Goal: Task Accomplishment & Management: Complete application form

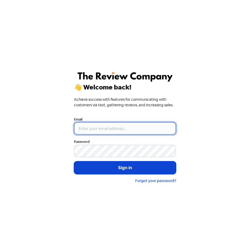
type input "Hello@FenceCheck.com.au"
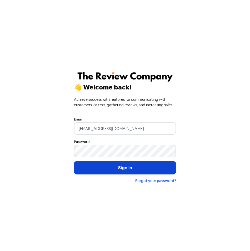
click at [128, 165] on button "Sign in" at bounding box center [125, 167] width 102 height 13
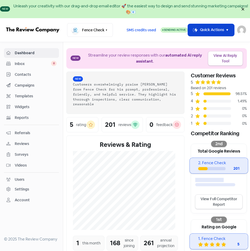
click at [228, 27] on icon "button" at bounding box center [227, 30] width 6 height 6
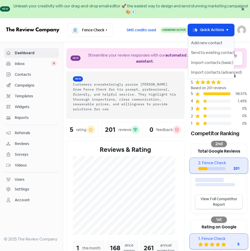
click at [214, 41] on button "Add new contact" at bounding box center [211, 43] width 46 height 10
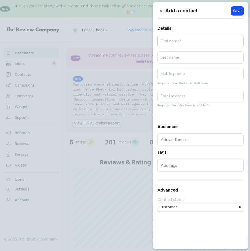
click at [178, 44] on input "text" at bounding box center [200, 41] width 86 height 12
type input "Rod"
type input "Papworth"
type input "0421022198"
type input "[EMAIL_ADDRESS][DOMAIN_NAME]"
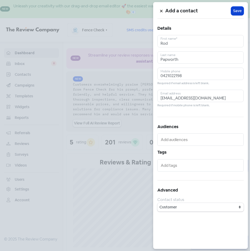
click at [236, 11] on span "Save" at bounding box center [237, 11] width 8 height 6
